Goal: Task Accomplishment & Management: Use online tool/utility

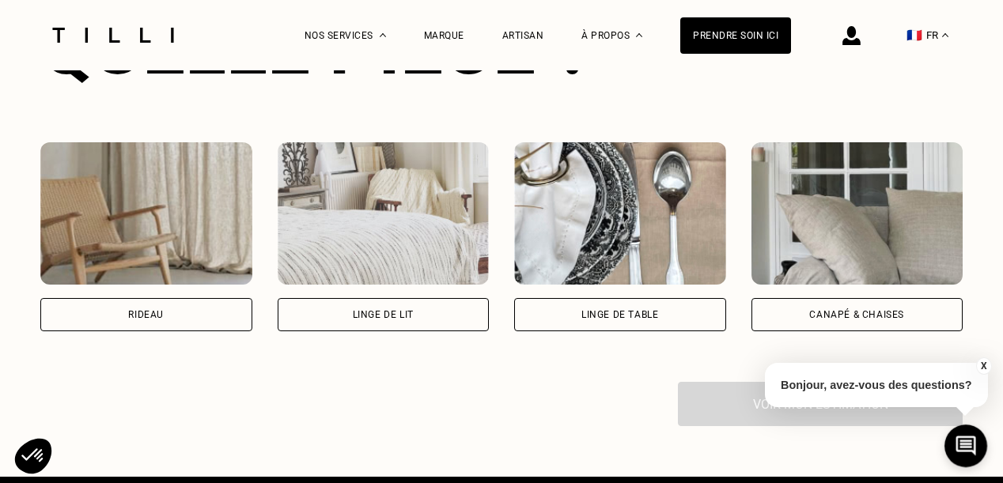
scroll to position [1099, 0]
click at [183, 254] on img at bounding box center [146, 213] width 212 height 142
select select "FR"
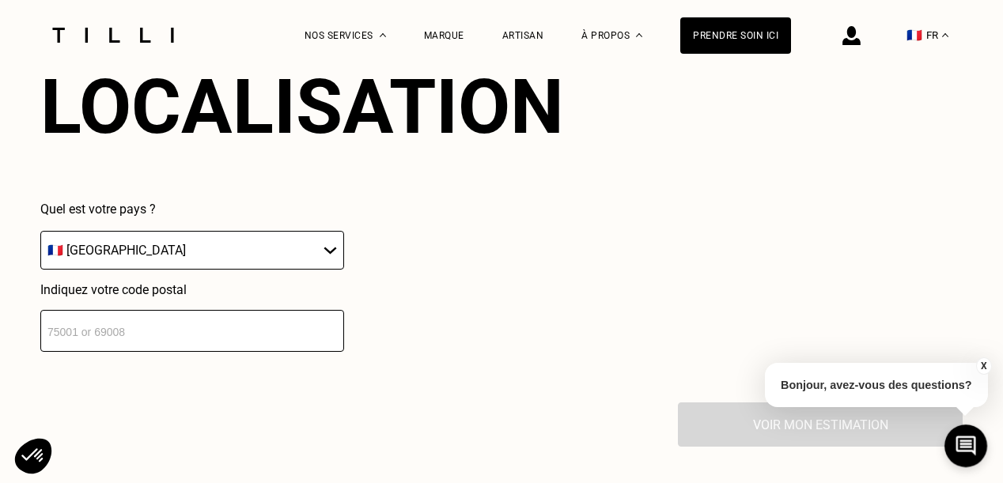
scroll to position [1546, 0]
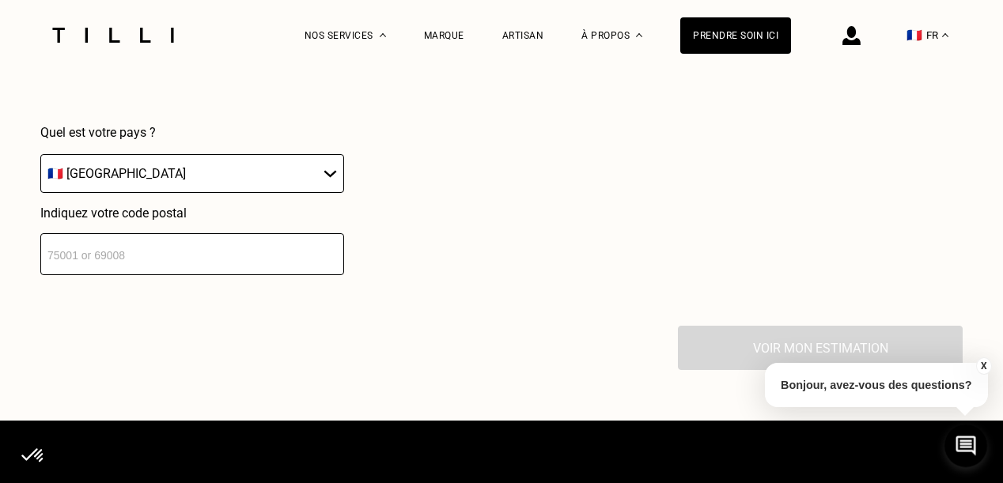
click at [104, 245] on input "number" at bounding box center [192, 254] width 304 height 42
type input "7"
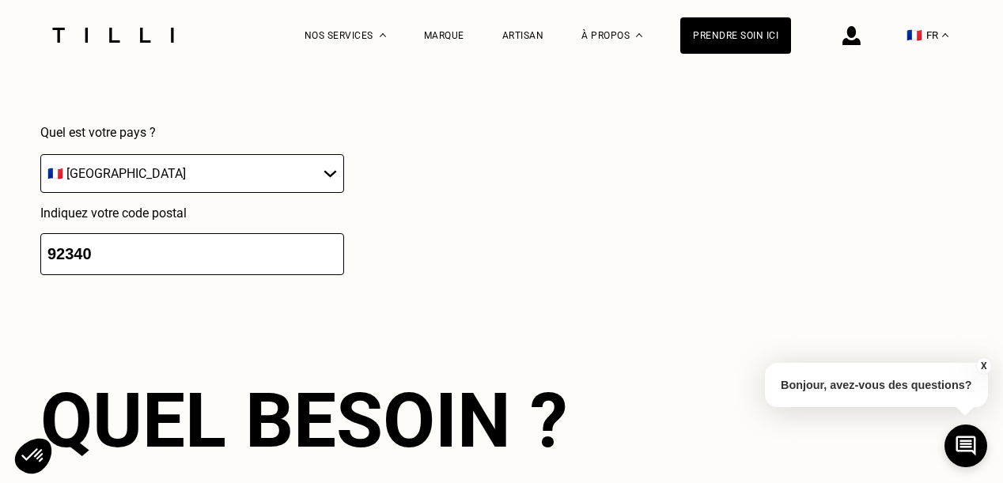
scroll to position [1781, 0]
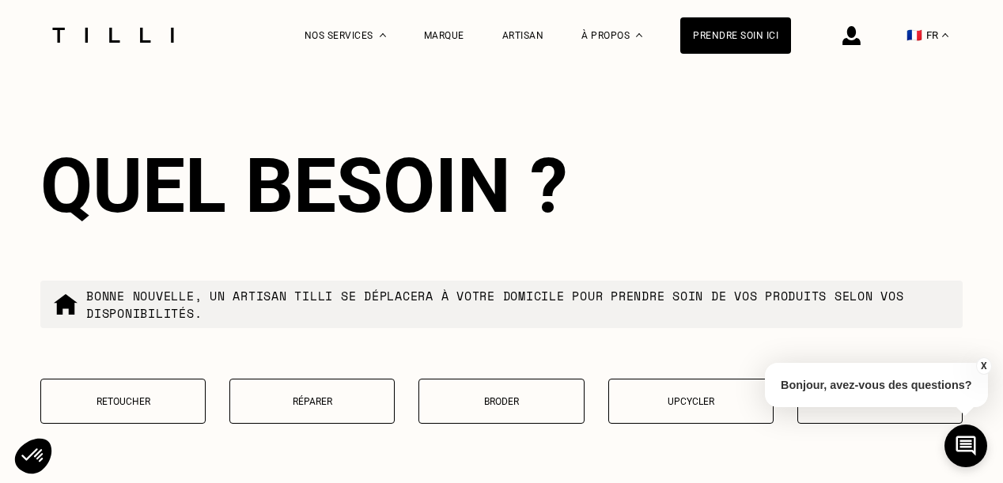
type input "92340"
click at [109, 407] on p "Retoucher" at bounding box center [123, 401] width 148 height 11
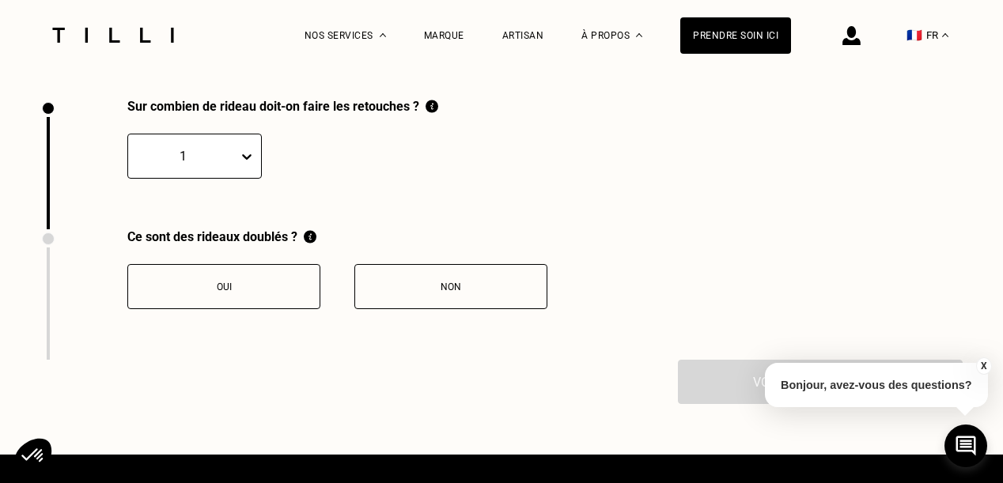
scroll to position [2187, 0]
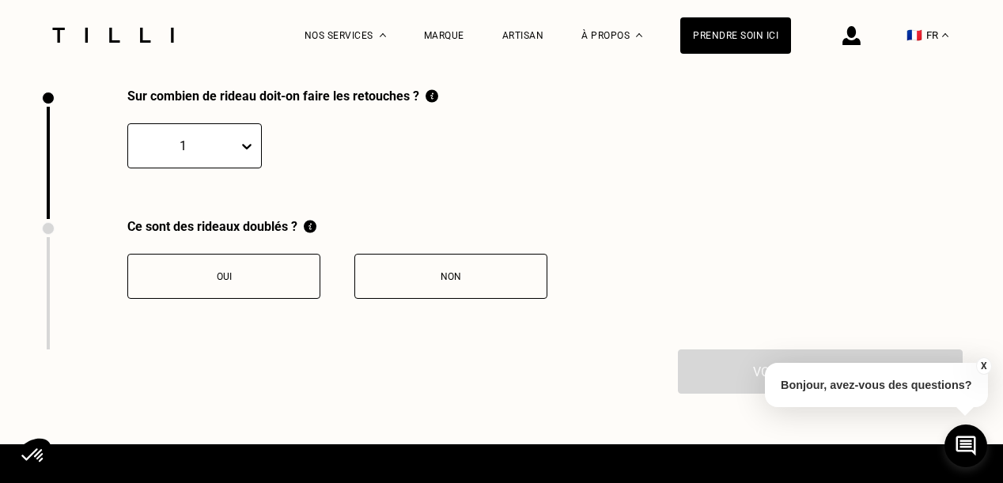
click at [218, 155] on div at bounding box center [183, 146] width 94 height 18
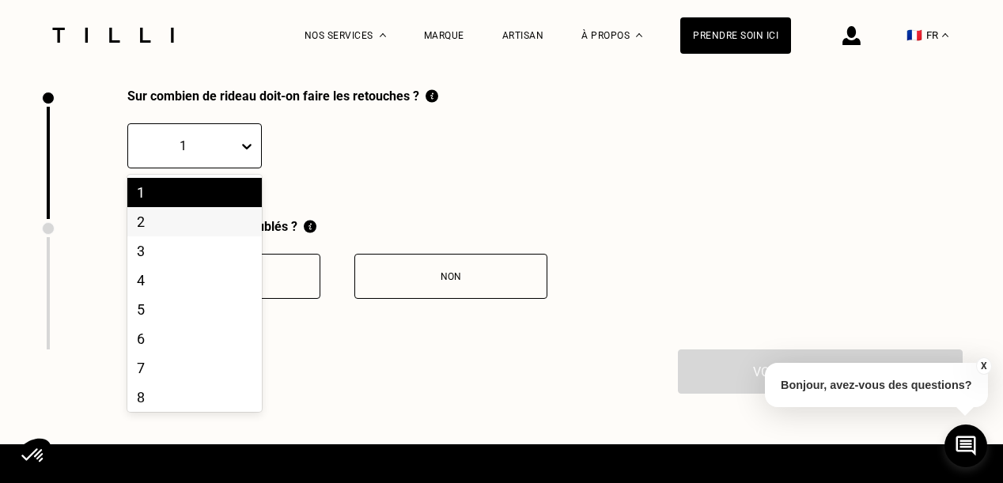
click at [160, 236] on div "2" at bounding box center [194, 221] width 134 height 29
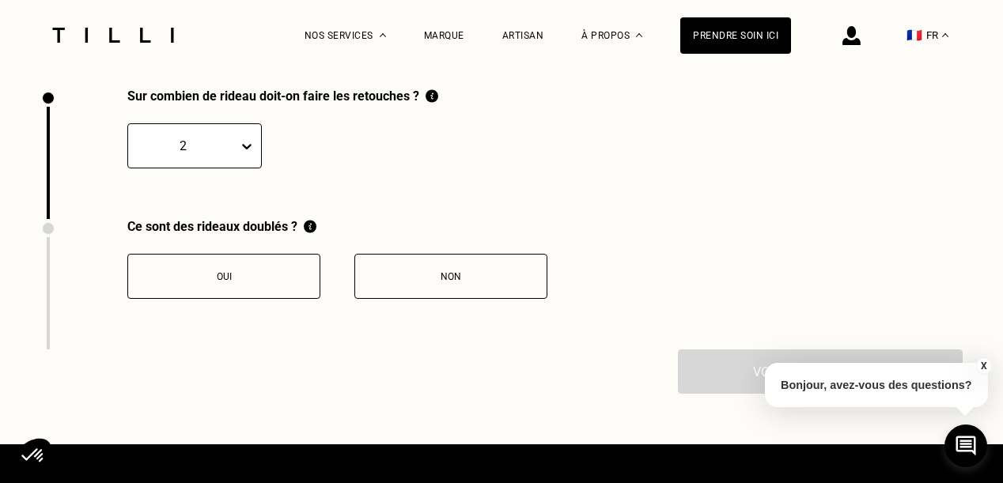
click at [416, 293] on button "Non" at bounding box center [450, 276] width 193 height 45
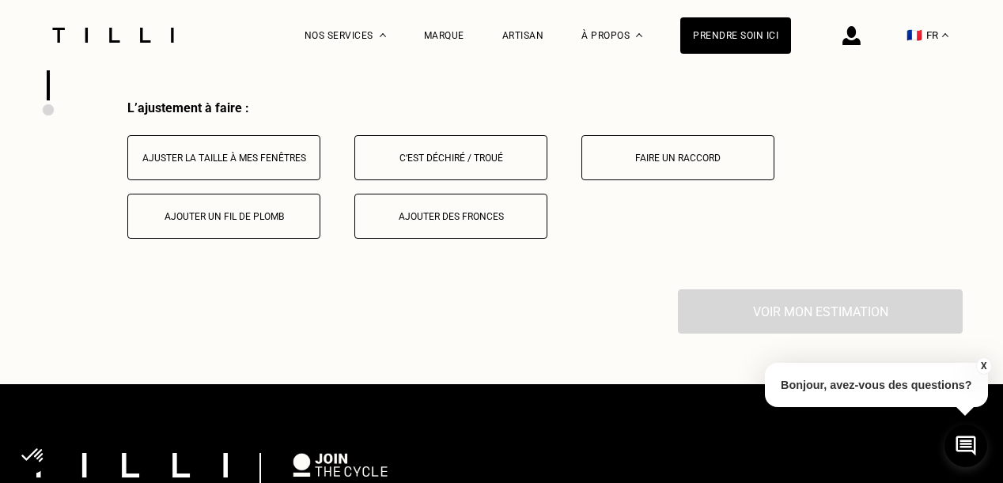
scroll to position [2449, 0]
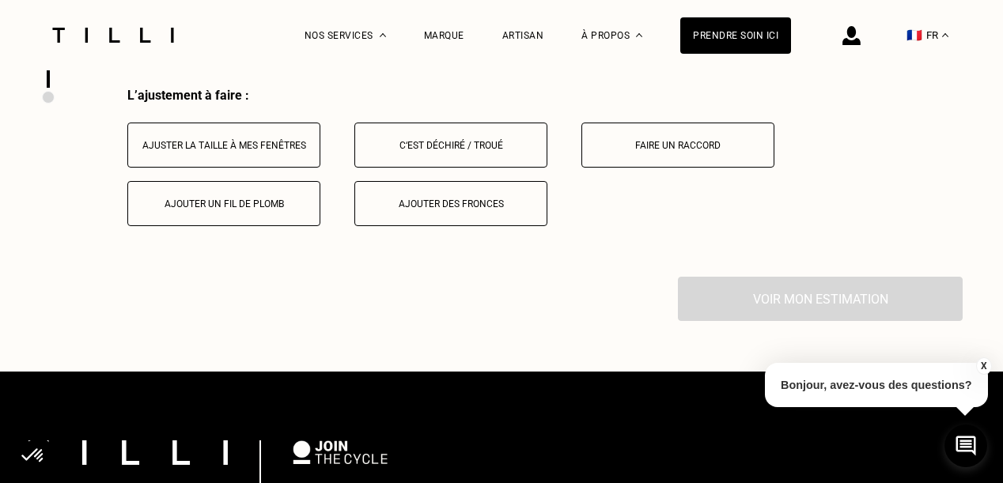
click at [218, 151] on div "Ajuster la taille à mes fenêtres" at bounding box center [224, 145] width 176 height 11
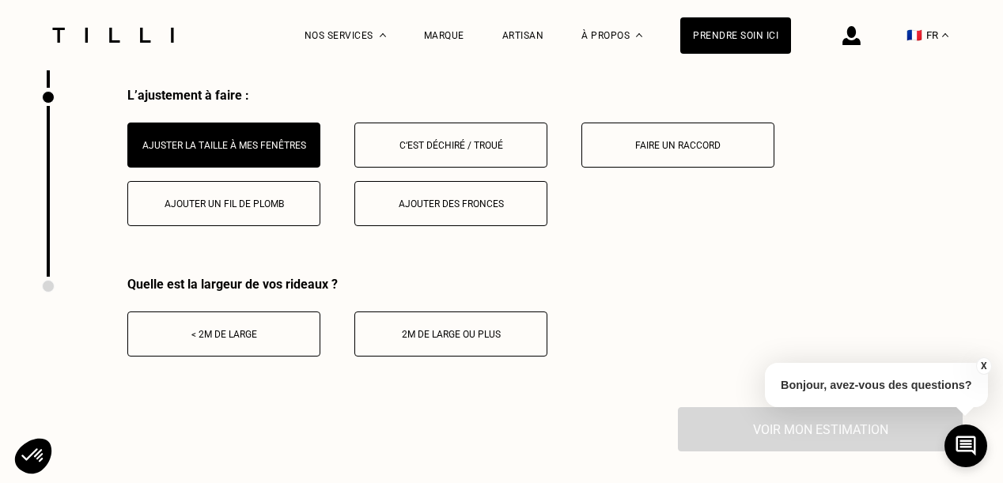
click at [210, 352] on button "< 2m de large" at bounding box center [223, 334] width 193 height 45
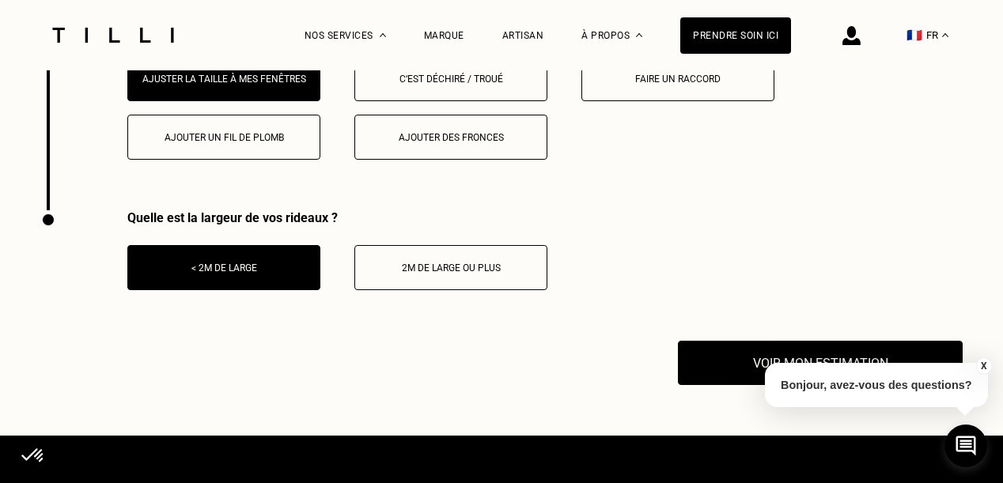
scroll to position [2607, 0]
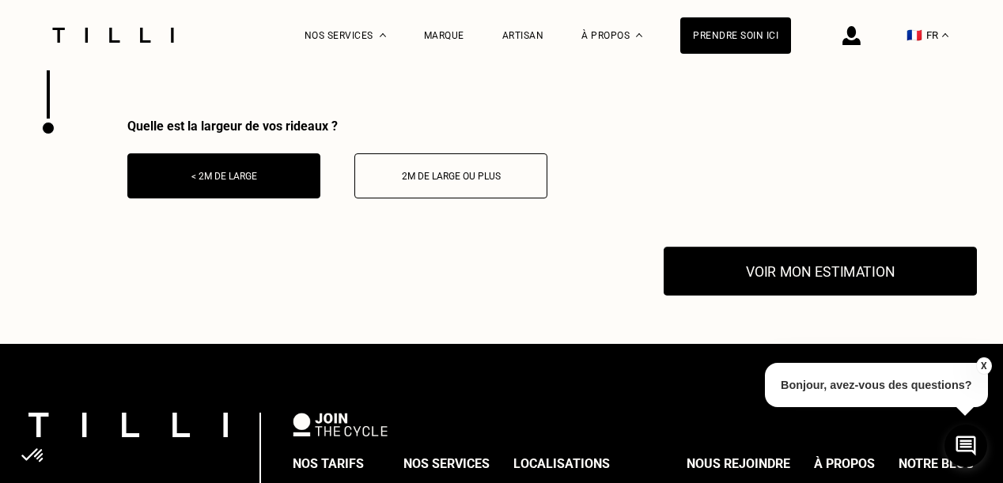
click at [747, 284] on button "Voir mon estimation" at bounding box center [820, 271] width 313 height 49
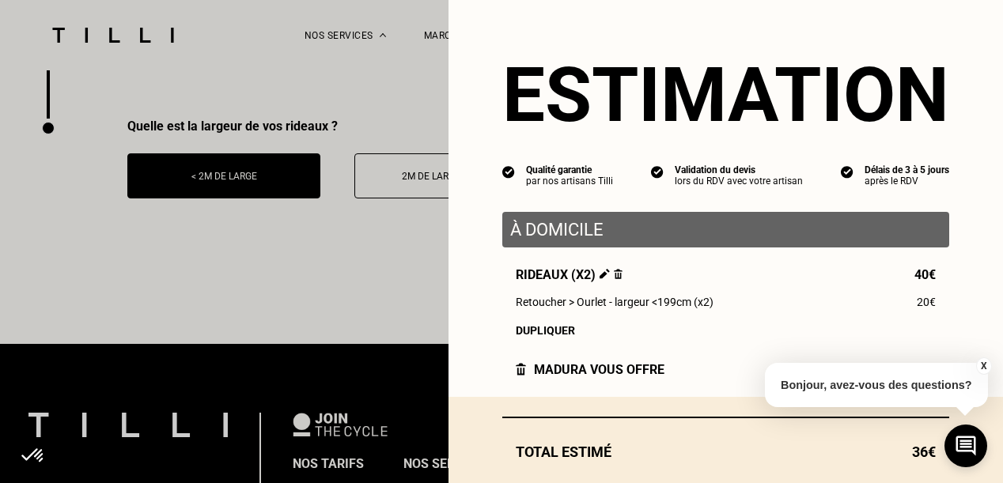
click at [984, 368] on button "X" at bounding box center [983, 365] width 16 height 17
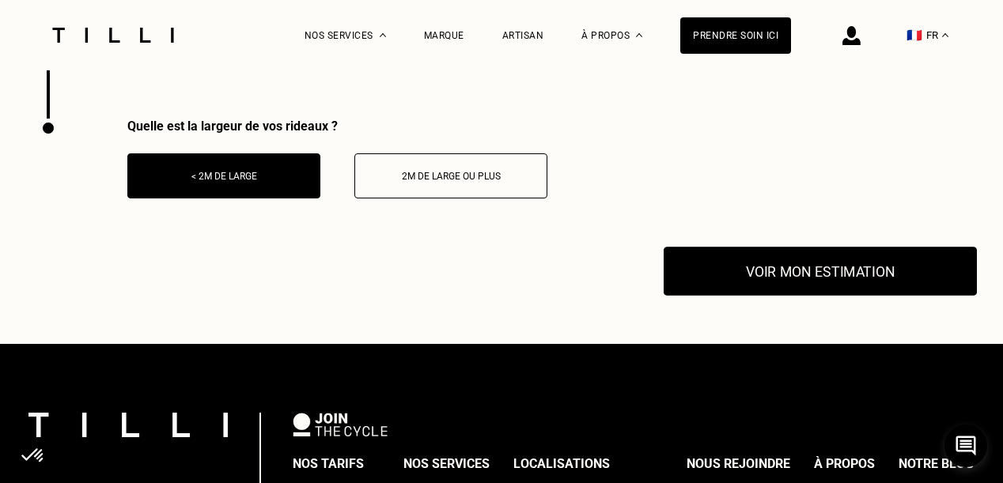
click at [845, 272] on button "Voir mon estimation" at bounding box center [820, 271] width 313 height 49
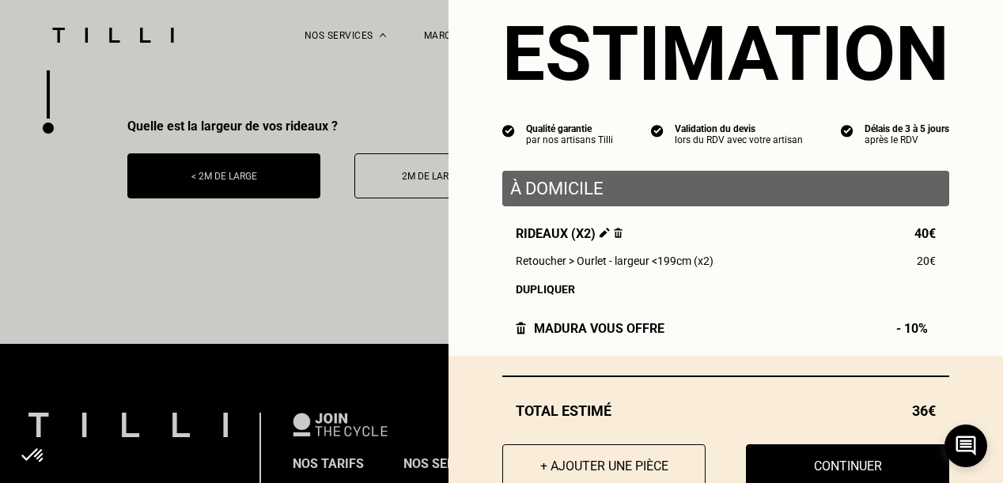
scroll to position [92, 0]
